Goal: Find specific page/section: Find specific page/section

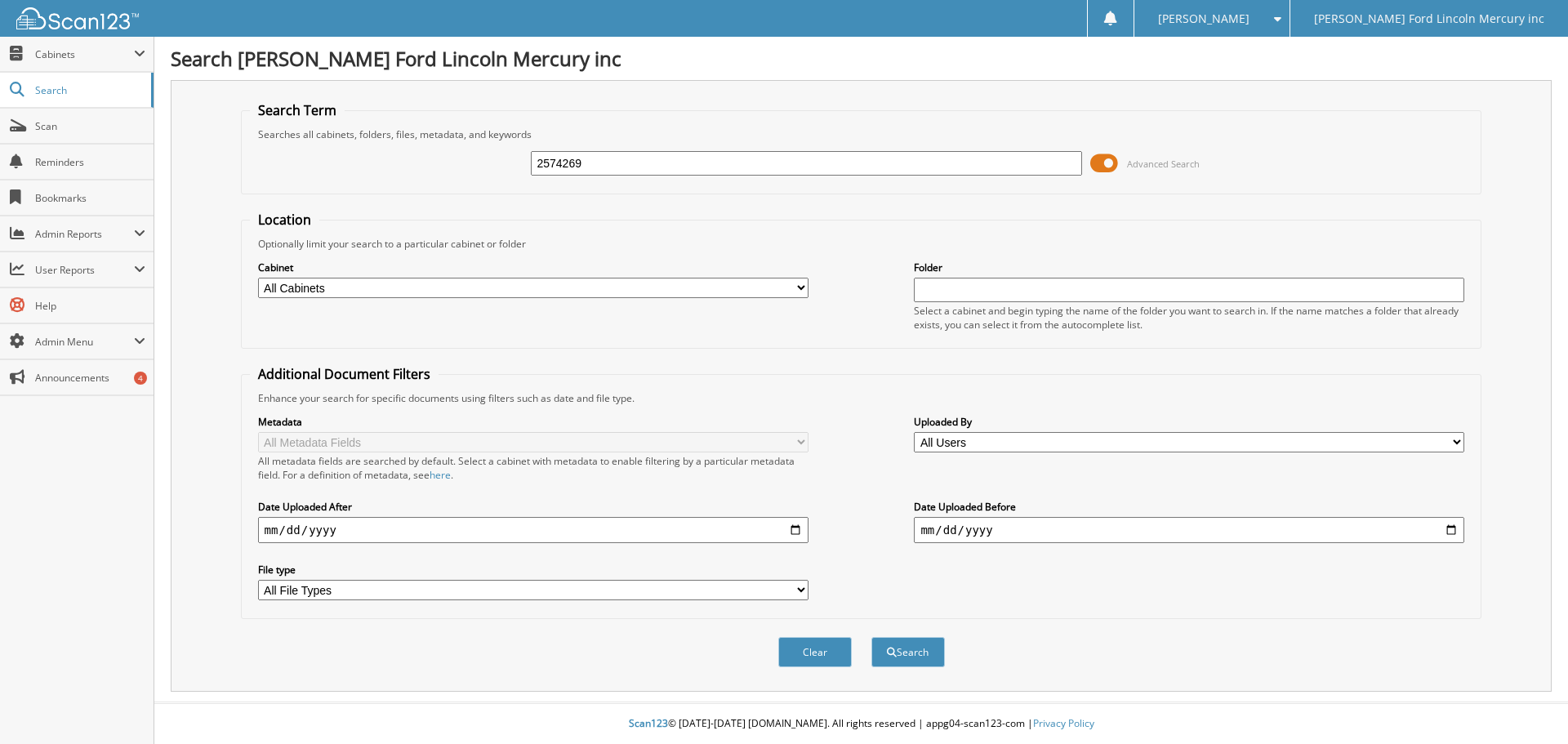
type input "2574269"
click at [872, 638] on button "Search" at bounding box center [908, 653] width 73 height 30
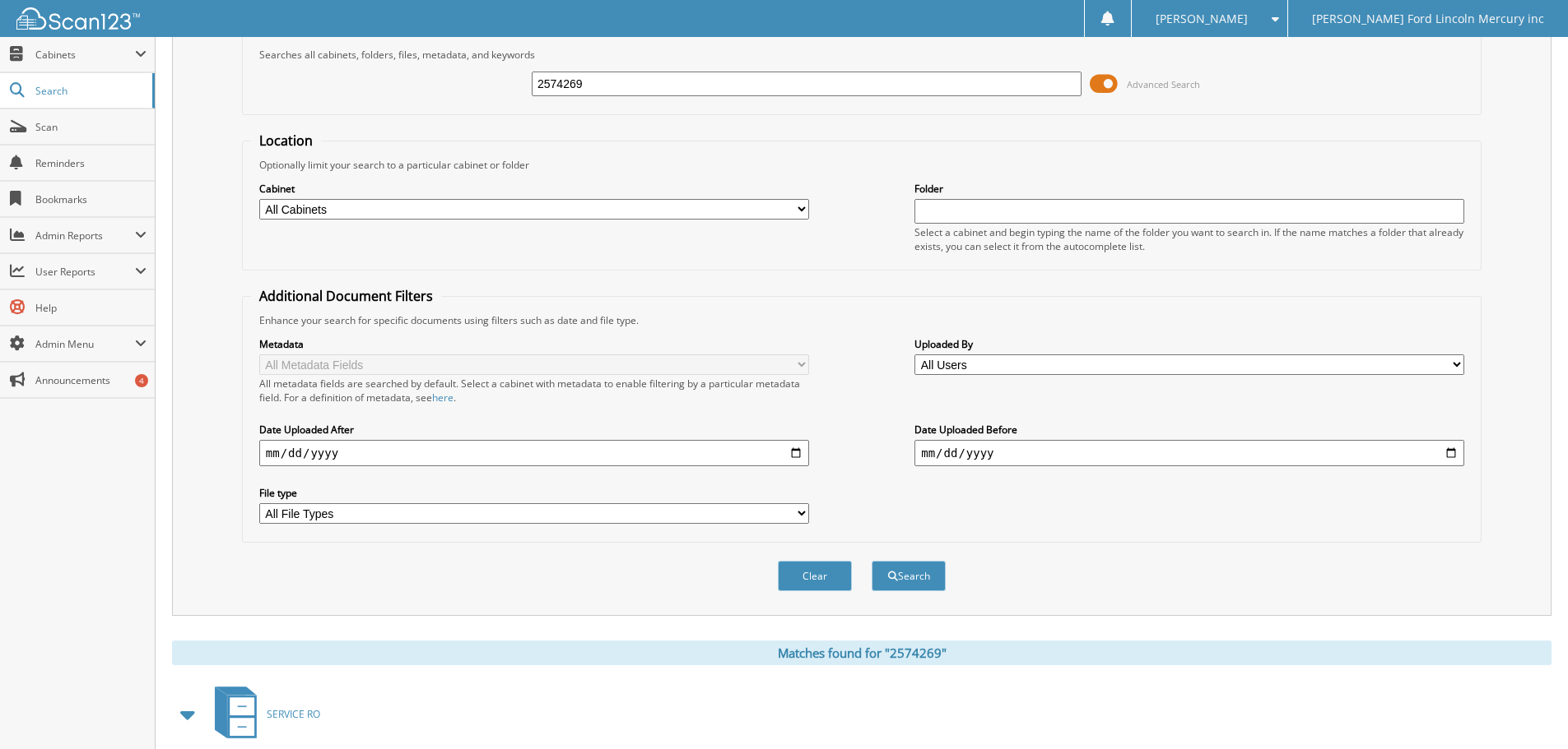
scroll to position [234, 0]
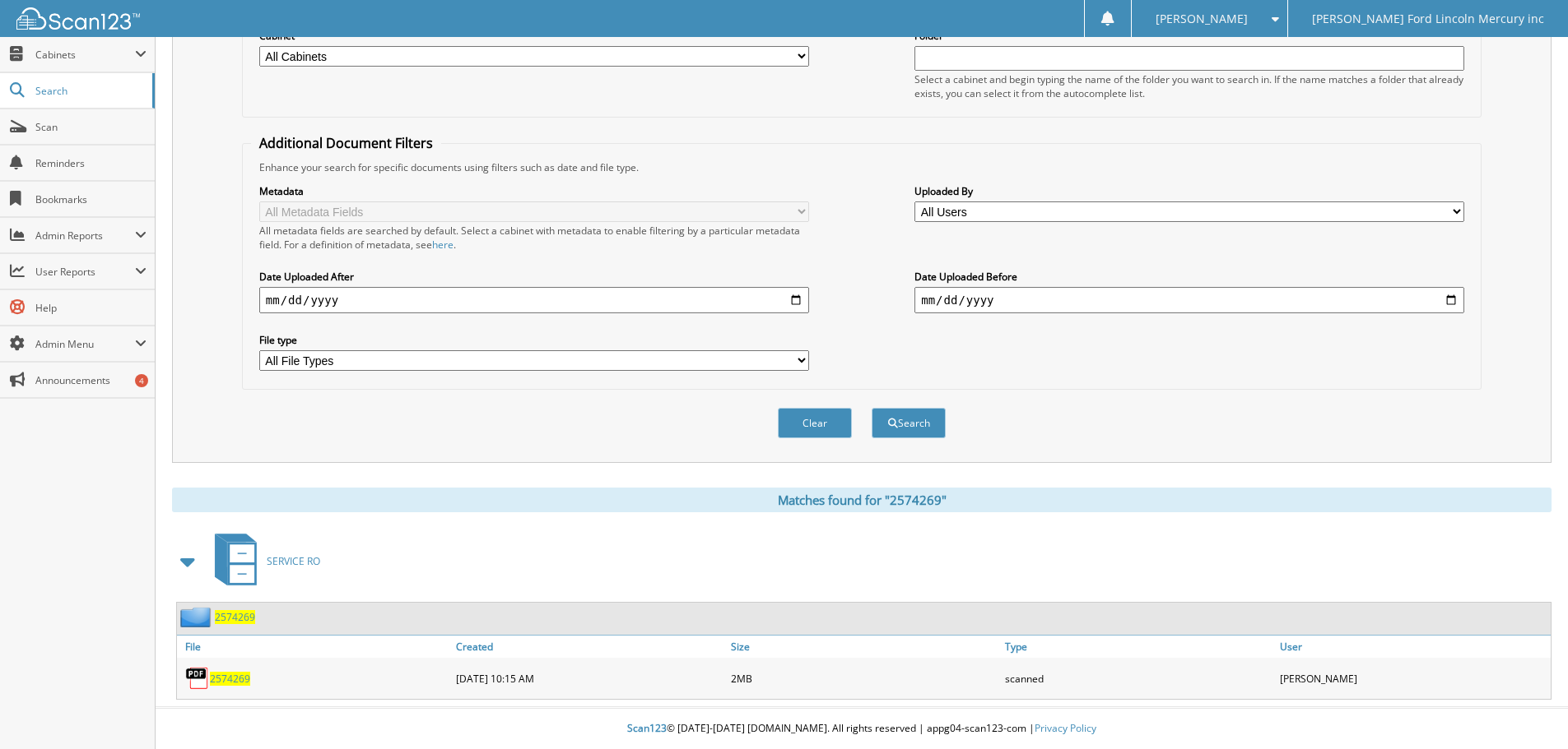
click at [239, 686] on div "2574269" at bounding box center [315, 678] width 275 height 33
click at [239, 684] on span "2574269" at bounding box center [230, 679] width 41 height 14
